Goal: Task Accomplishment & Management: Manage account settings

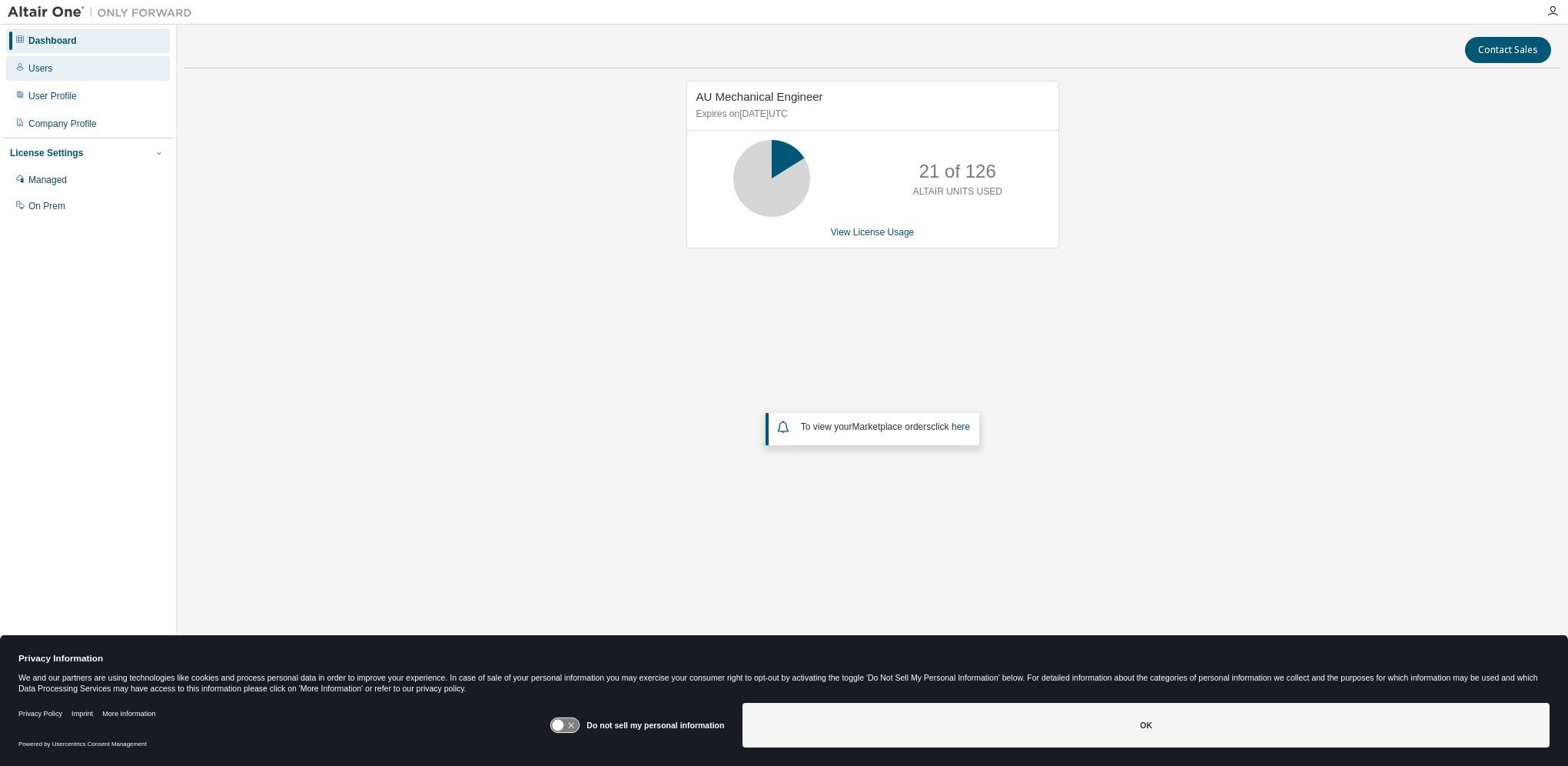
click at [37, 64] on div "Users" at bounding box center [40, 69] width 24 height 13
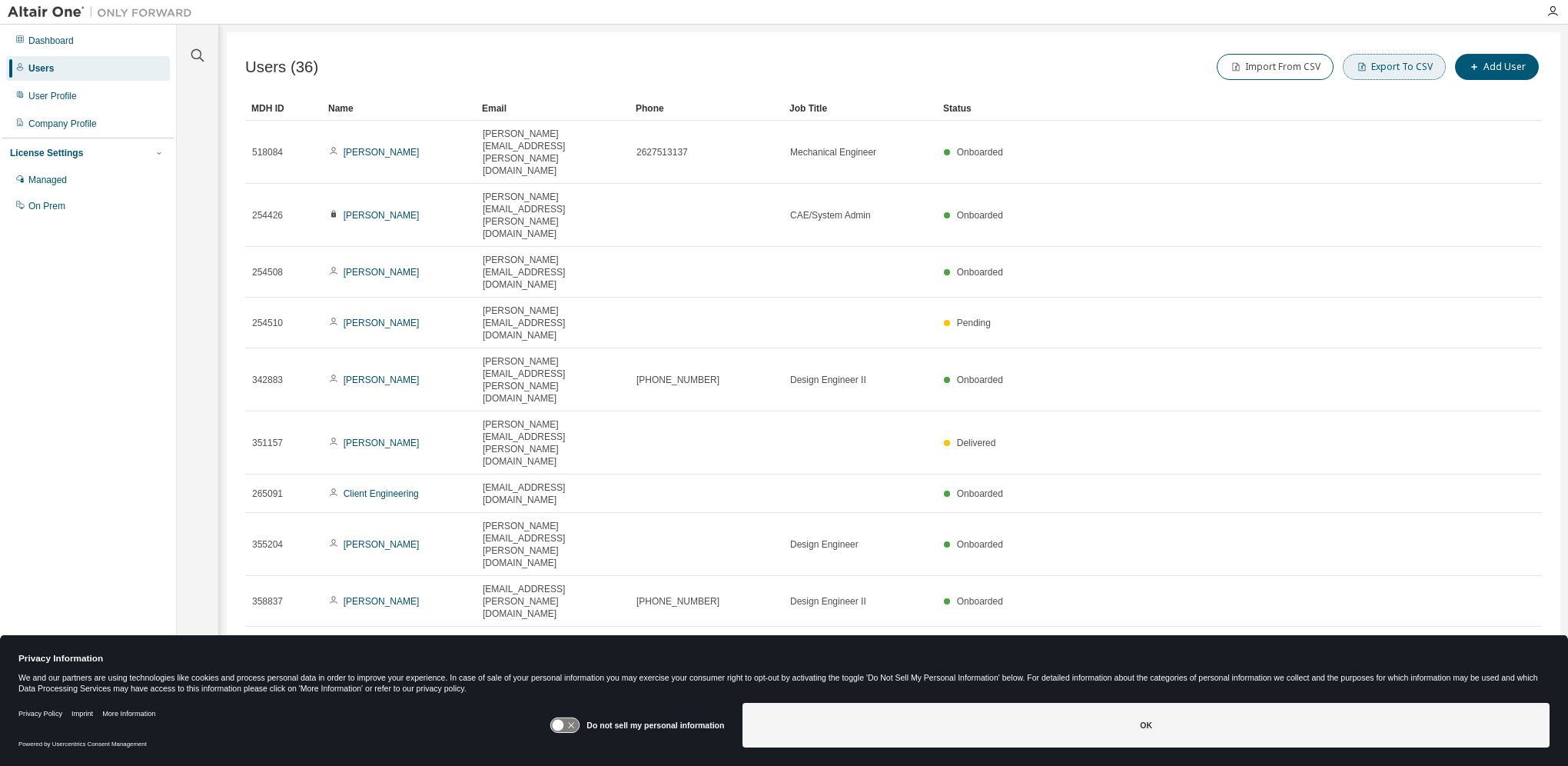
click at [1394, 71] on button "Export To CSV" at bounding box center [1394, 66] width 103 height 26
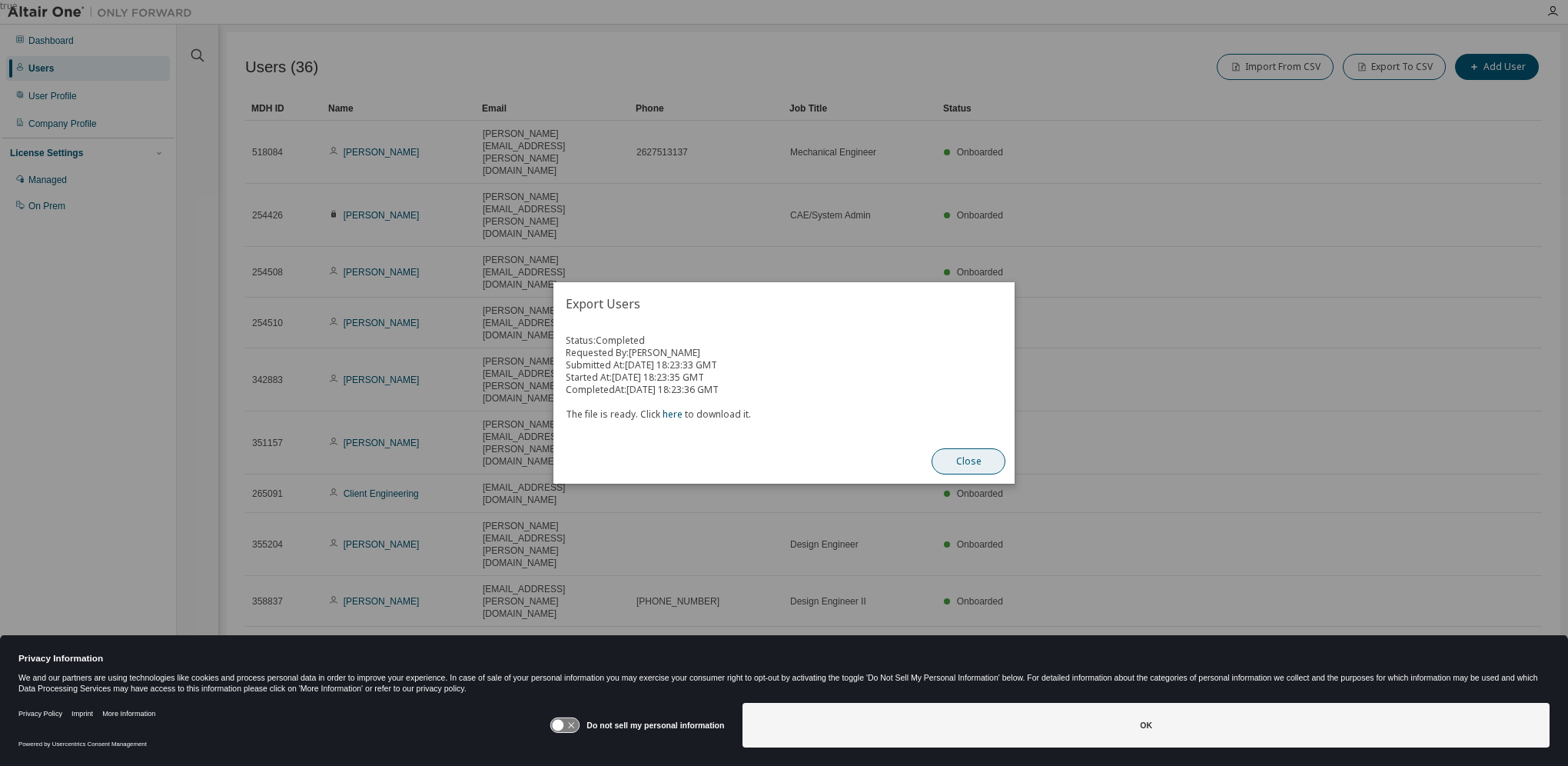
click at [958, 461] on button "Close" at bounding box center [969, 461] width 74 height 26
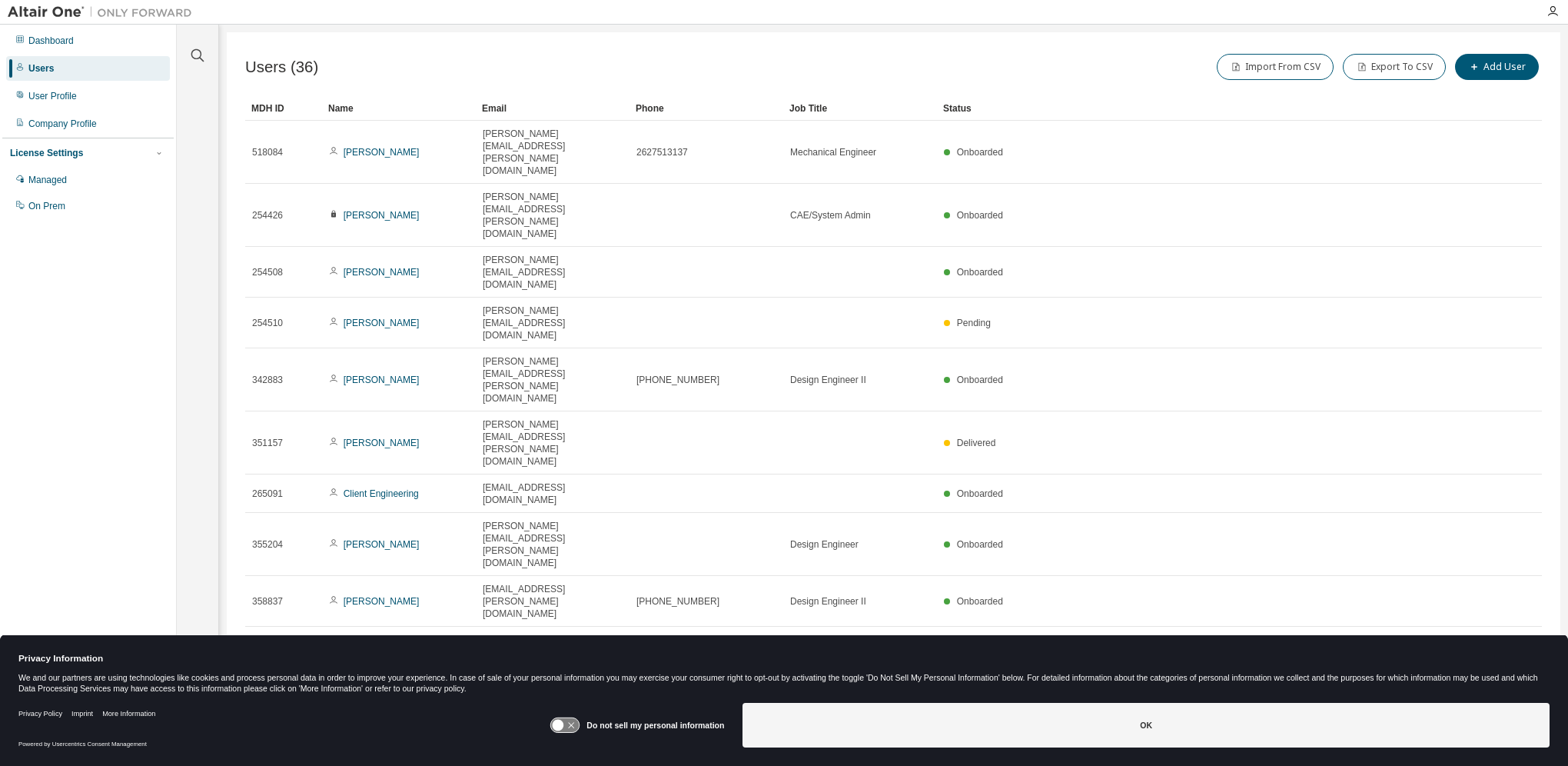
click at [564, 729] on icon at bounding box center [558, 725] width 12 height 12
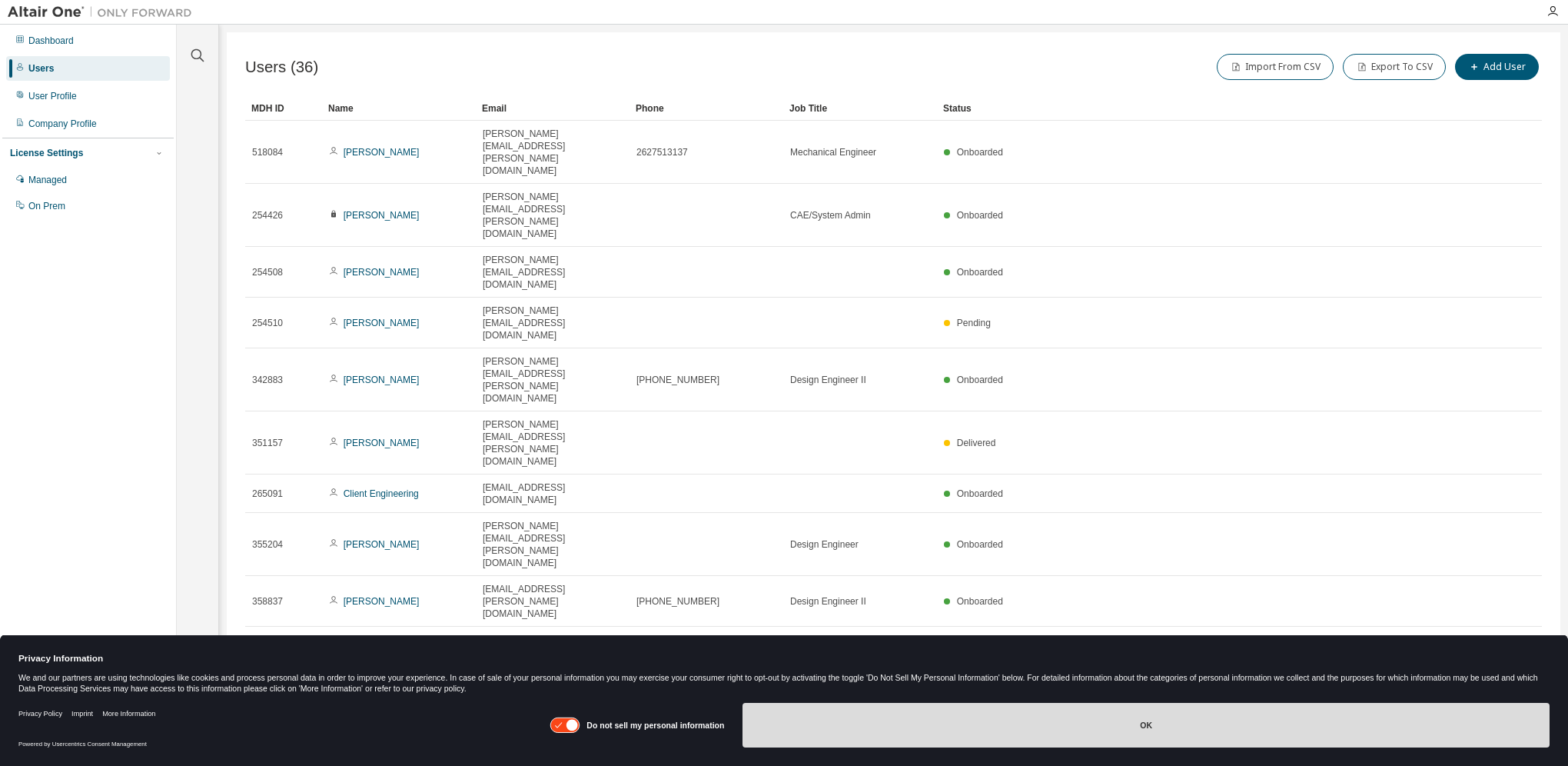
click at [983, 726] on button "OK" at bounding box center [1145, 725] width 807 height 45
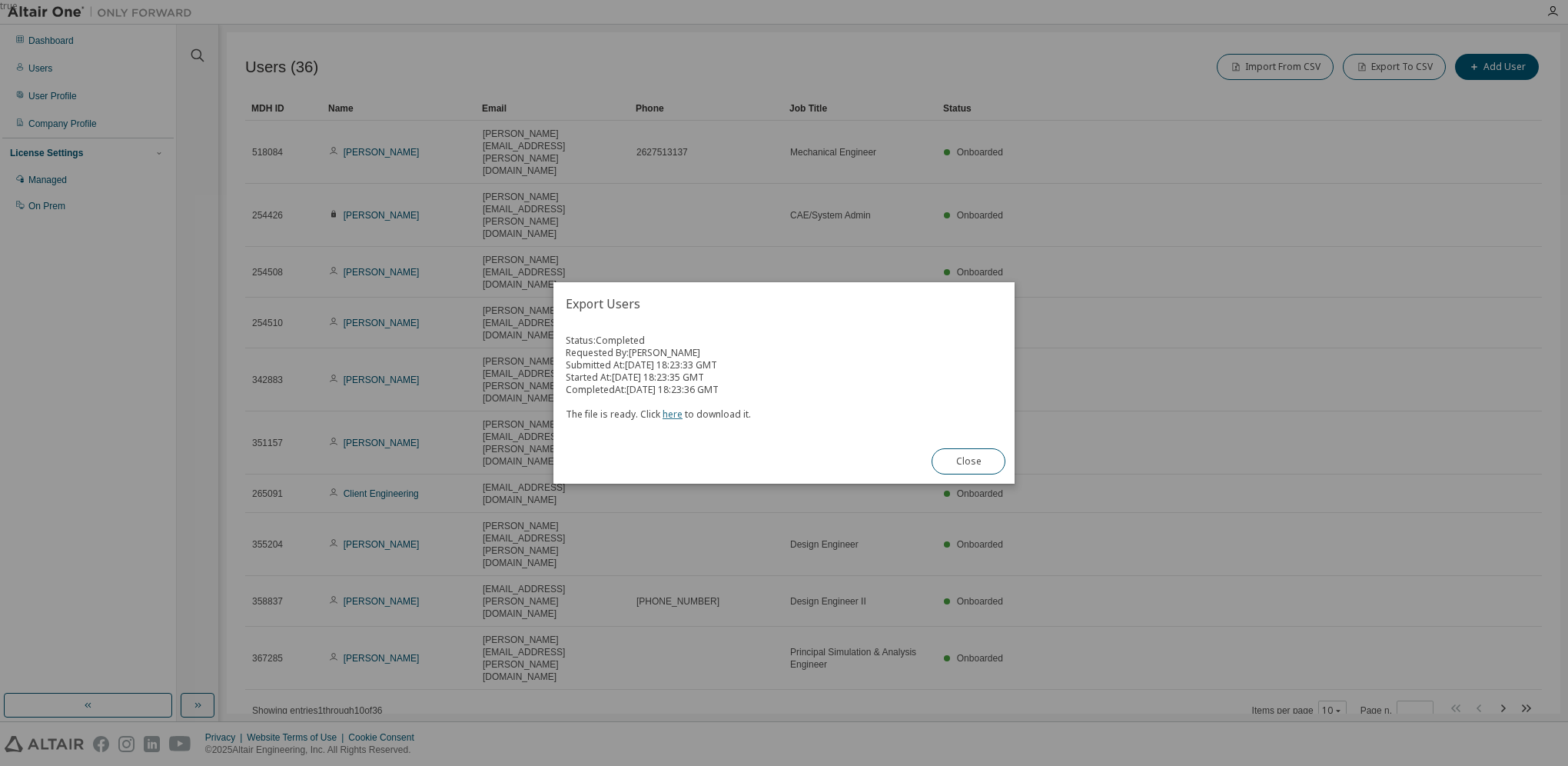
click at [669, 413] on link "here" at bounding box center [672, 413] width 20 height 13
click at [961, 457] on button "Close" at bounding box center [969, 461] width 74 height 26
